Goal: Task Accomplishment & Management: Use online tool/utility

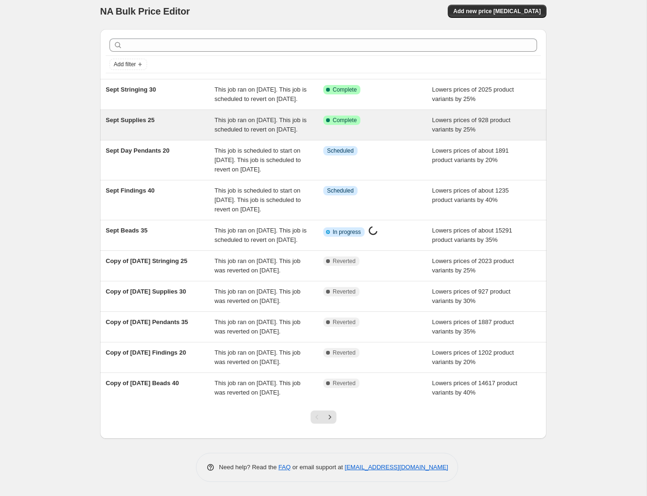
scroll to position [100, 0]
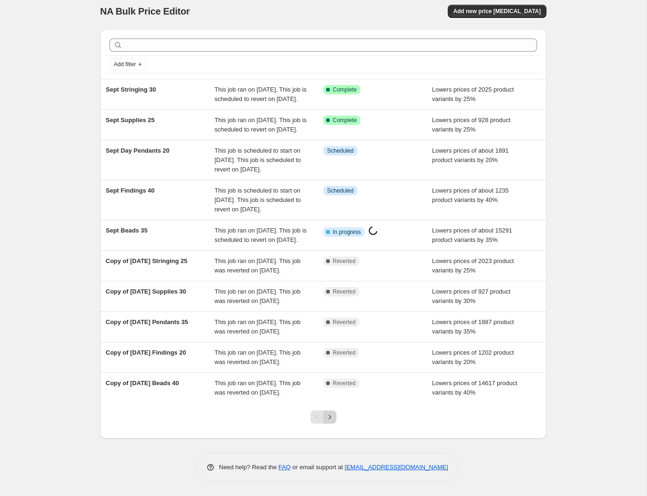
click at [328, 413] on icon "Next" at bounding box center [329, 416] width 9 height 9
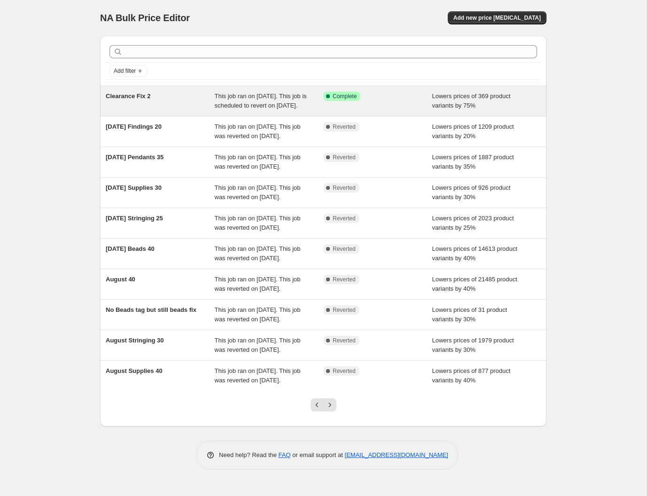
click at [126, 95] on span "Clearance Fix 2" at bounding box center [128, 96] width 45 height 7
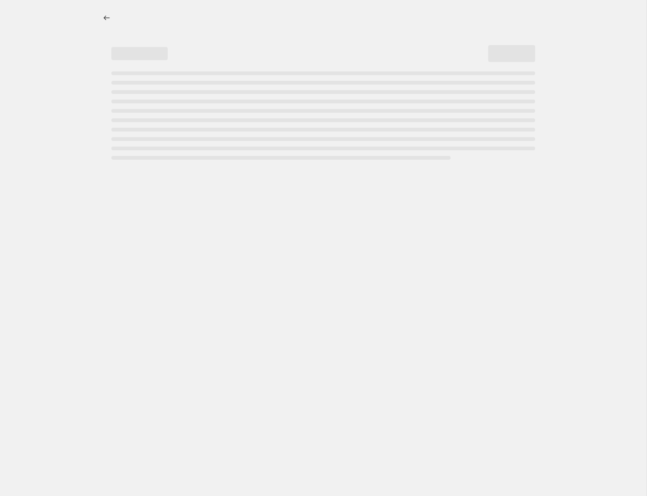
select select "percentage"
select select "collection"
select select "vendor"
select select "not_equal"
select select "product_status"
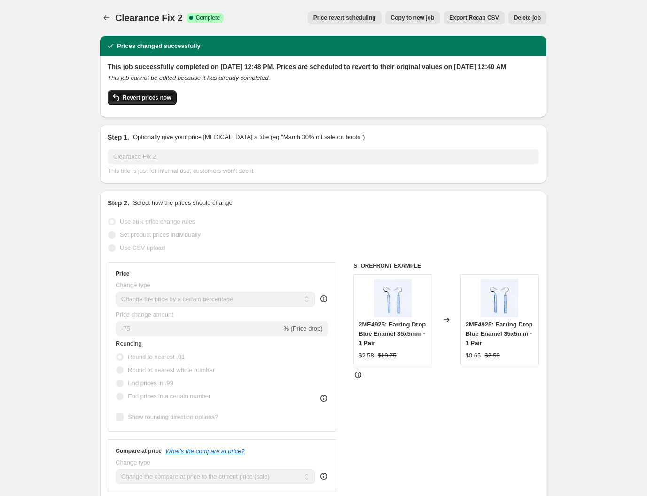
click at [145, 101] on span "Revert prices now" at bounding box center [147, 98] width 48 height 8
checkbox input "false"
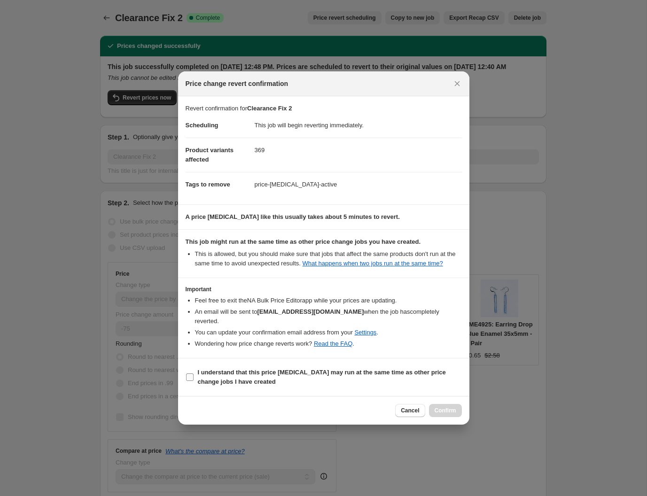
click at [381, 371] on b "I understand that this price [MEDICAL_DATA] may run at the same time as other p…" at bounding box center [322, 377] width 248 height 16
click at [193, 373] on input "I understand that this price [MEDICAL_DATA] may run at the same time as other p…" at bounding box center [190, 377] width 8 height 8
checkbox input "true"
click at [448, 407] on span "Confirm" at bounding box center [445, 411] width 22 height 8
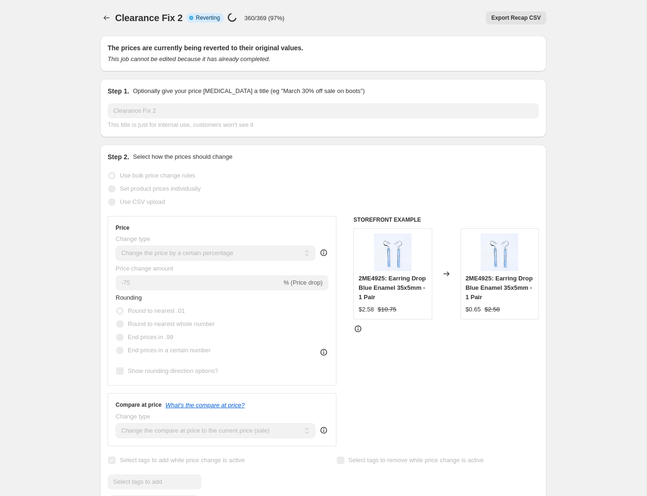
select select "percentage"
select select "collection"
select select "vendor"
select select "not_equal"
select select "product_status"
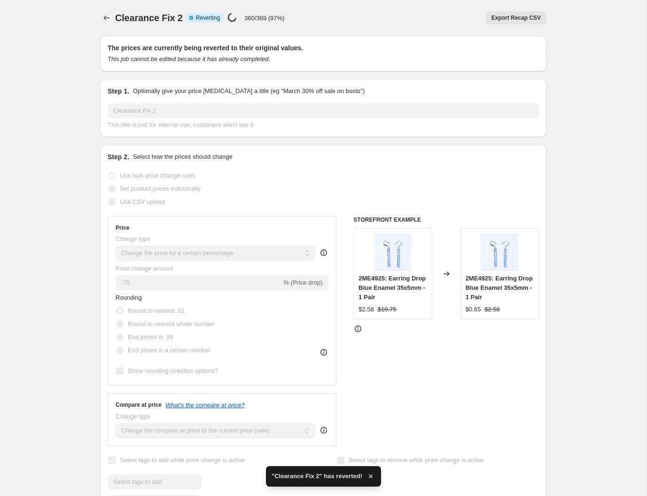
checkbox input "true"
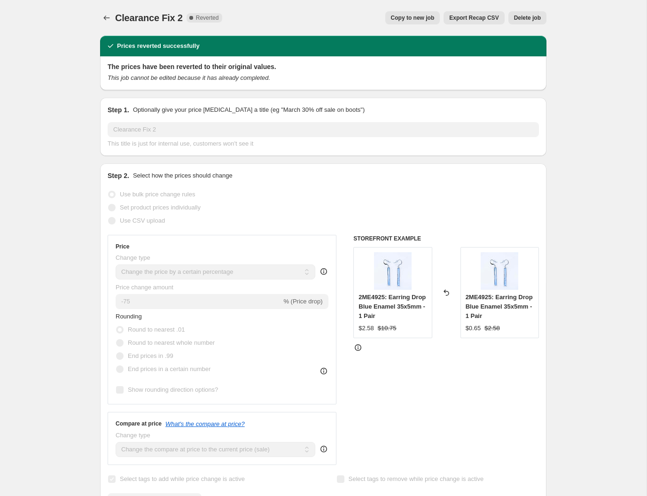
click at [403, 17] on span "Copy to new job" at bounding box center [413, 18] width 44 height 8
select select "percentage"
select select "collection"
select select "vendor"
select select "not_equal"
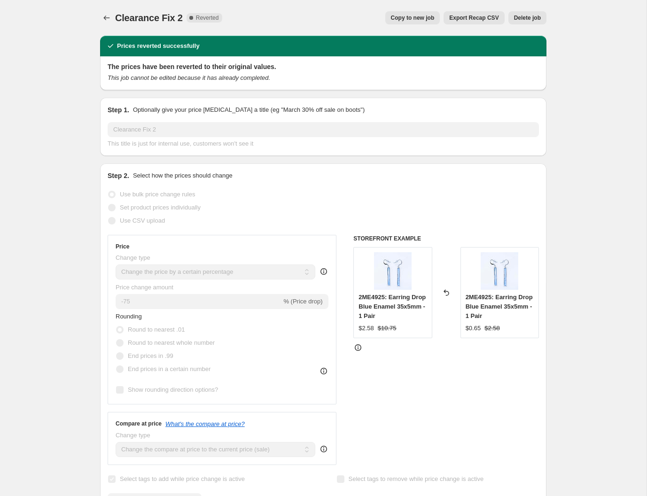
select select "product_status"
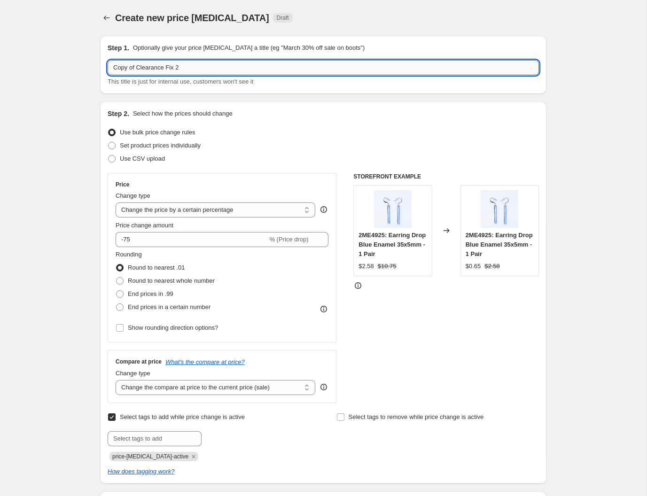
click at [166, 68] on input "Copy of Clearance Fix 2" at bounding box center [323, 67] width 431 height 15
click at [168, 68] on input "Copy of Clearance Fix 2" at bounding box center [323, 67] width 431 height 15
click at [184, 69] on input "Copy of Clearanceix 2F" at bounding box center [323, 67] width 431 height 15
drag, startPoint x: 137, startPoint y: 70, endPoint x: 109, endPoint y: 62, distance: 28.8
click at [109, 62] on input "Copy of Clearance" at bounding box center [323, 67] width 431 height 15
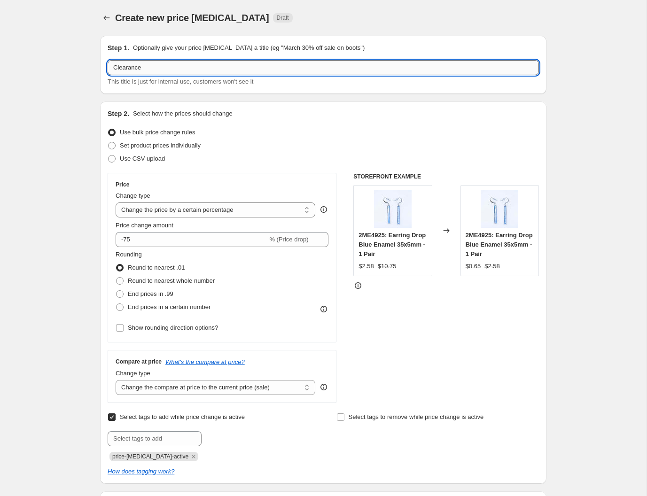
click at [152, 65] on input "Clearance" at bounding box center [323, 67] width 431 height 15
type input "Clearance 80"
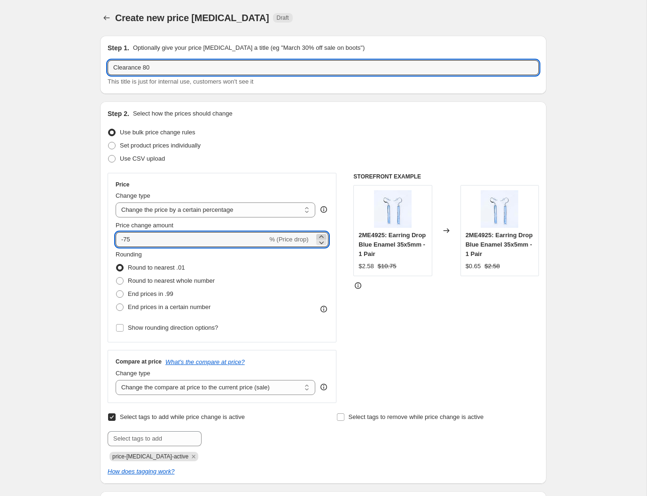
click at [322, 236] on icon at bounding box center [321, 236] width 4 height 2
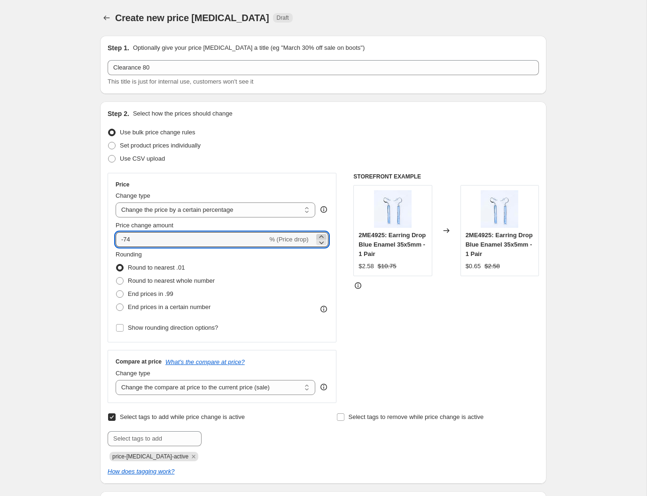
click at [322, 236] on icon at bounding box center [321, 236] width 4 height 2
click at [322, 241] on icon at bounding box center [320, 242] width 9 height 9
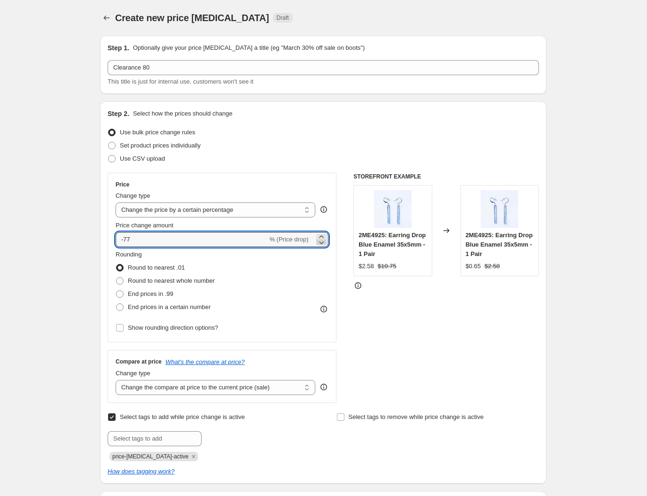
click at [322, 241] on icon at bounding box center [320, 242] width 9 height 9
type input "-80"
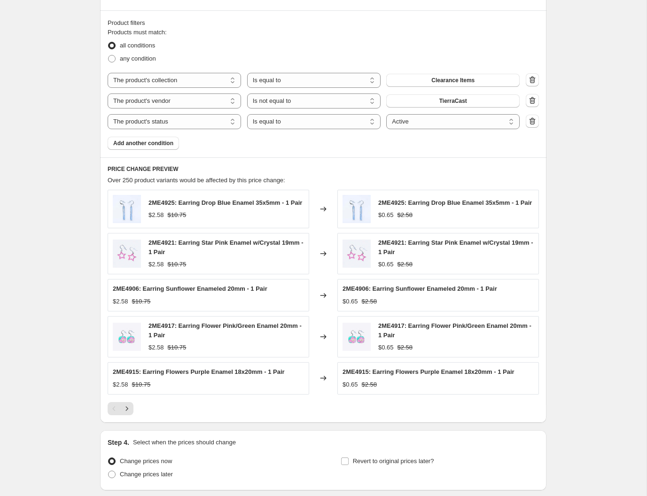
scroll to position [639, 0]
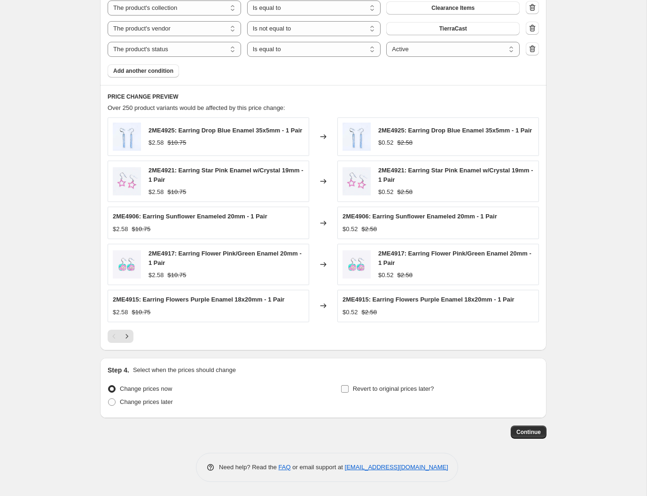
click at [364, 388] on span "Revert to original prices later?" at bounding box center [393, 388] width 81 height 7
click at [348, 388] on input "Revert to original prices later?" at bounding box center [345, 389] width 8 height 8
checkbox input "true"
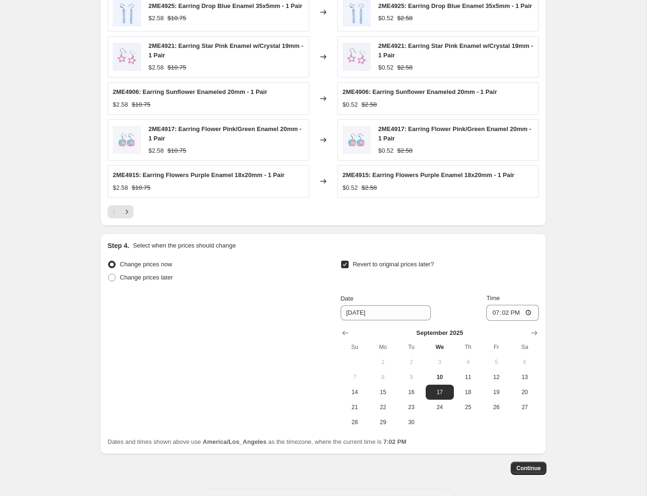
scroll to position [799, 0]
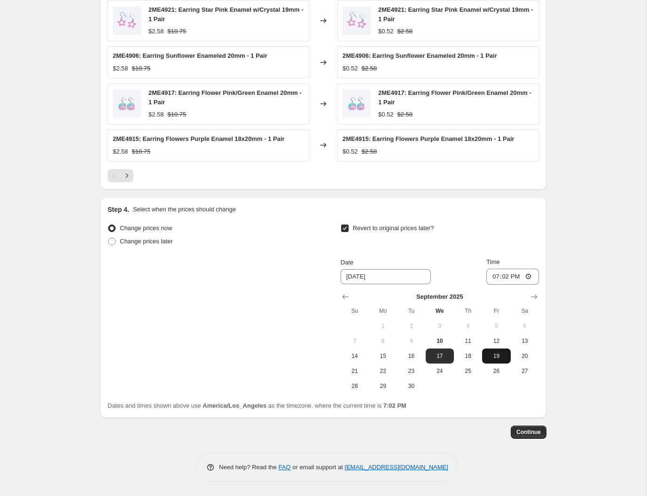
click at [489, 355] on span "19" at bounding box center [496, 356] width 21 height 8
type input "[DATE]"
click at [514, 277] on input "19:02" at bounding box center [512, 277] width 53 height 16
type input "07:02"
click at [525, 430] on span "Continue" at bounding box center [528, 432] width 24 height 8
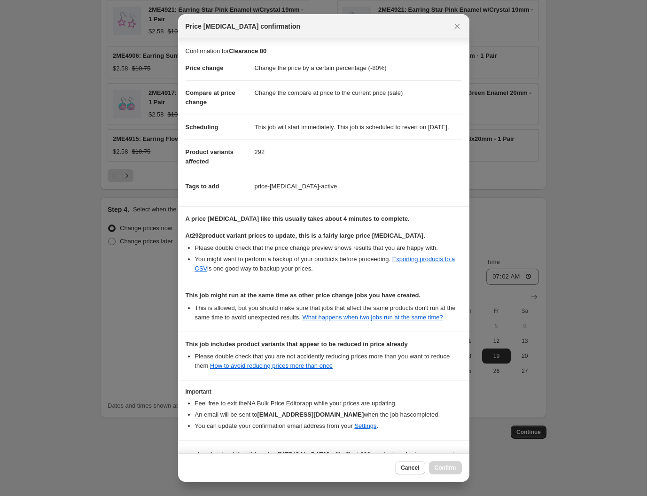
scroll to position [53, 0]
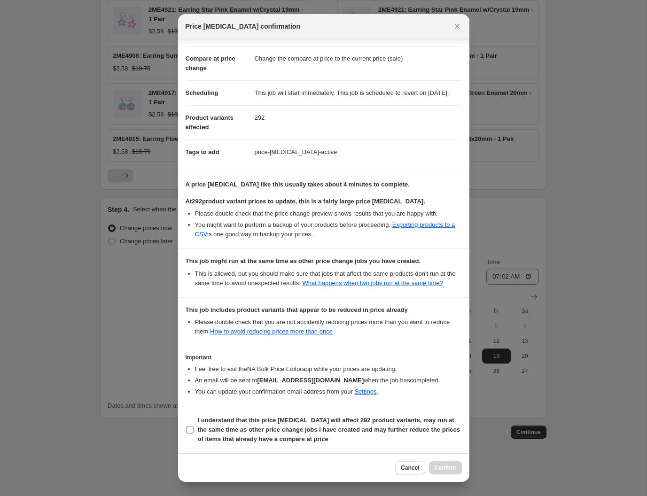
click at [295, 417] on b "I understand that this price [MEDICAL_DATA] will affect 292 product variants, m…" at bounding box center [329, 430] width 262 height 26
click at [193, 426] on input "I understand that this price [MEDICAL_DATA] will affect 292 product variants, m…" at bounding box center [190, 430] width 8 height 8
checkbox input "true"
click at [448, 467] on span "Confirm" at bounding box center [445, 468] width 22 height 8
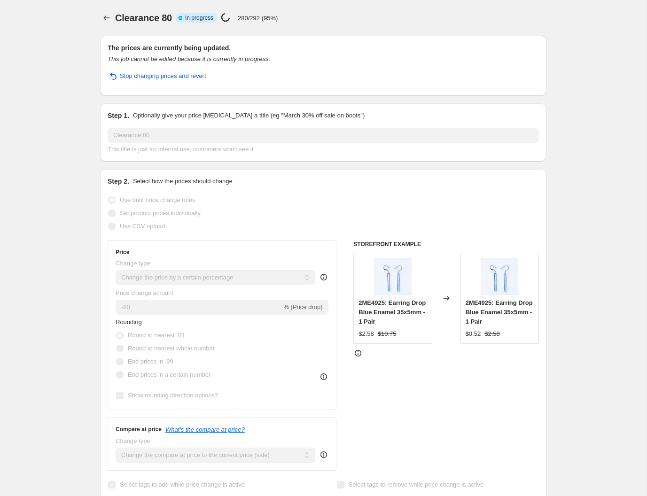
select select "percentage"
select select "collection"
select select "vendor"
select select "not_equal"
select select "product_status"
